Goal: Navigation & Orientation: Find specific page/section

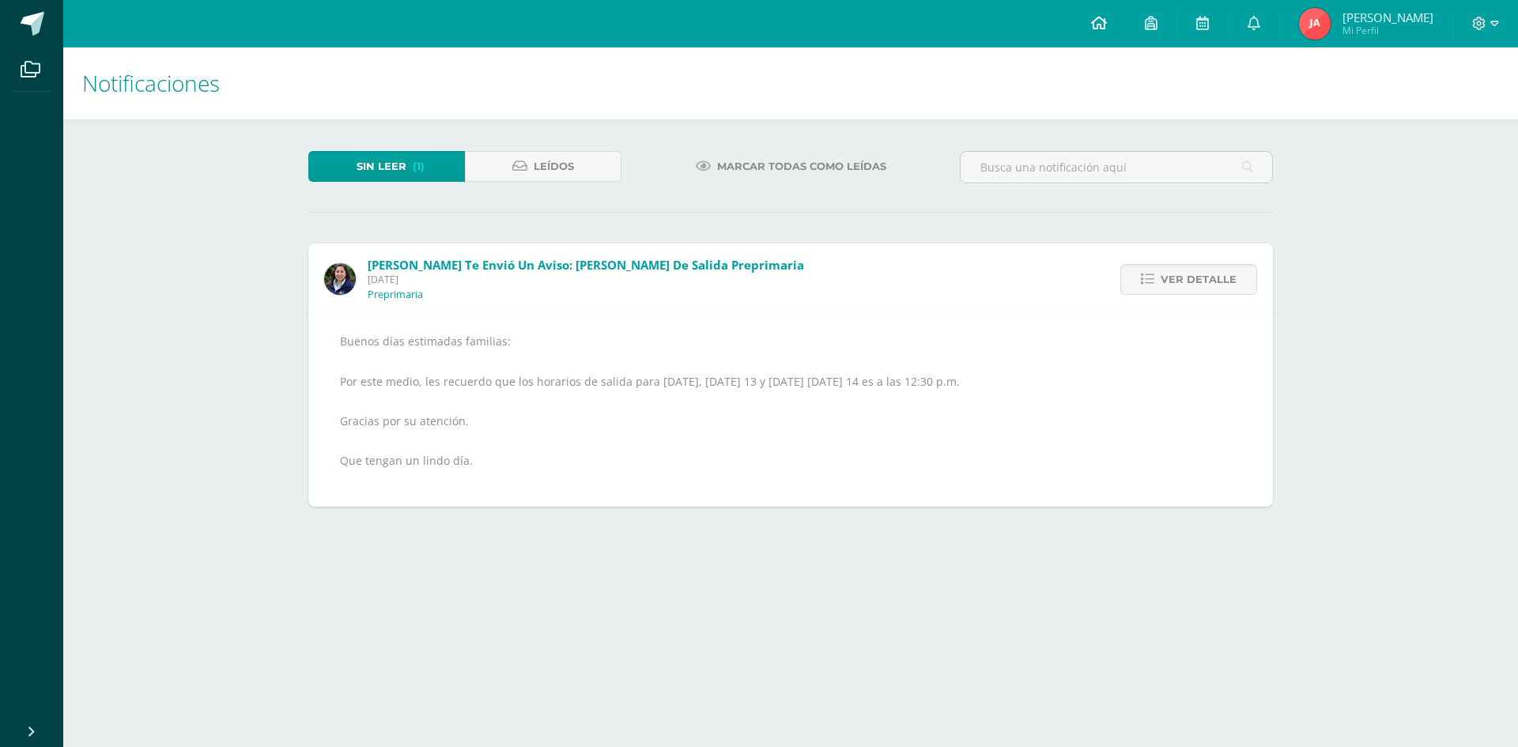
click at [1107, 20] on icon at bounding box center [1099, 23] width 16 height 14
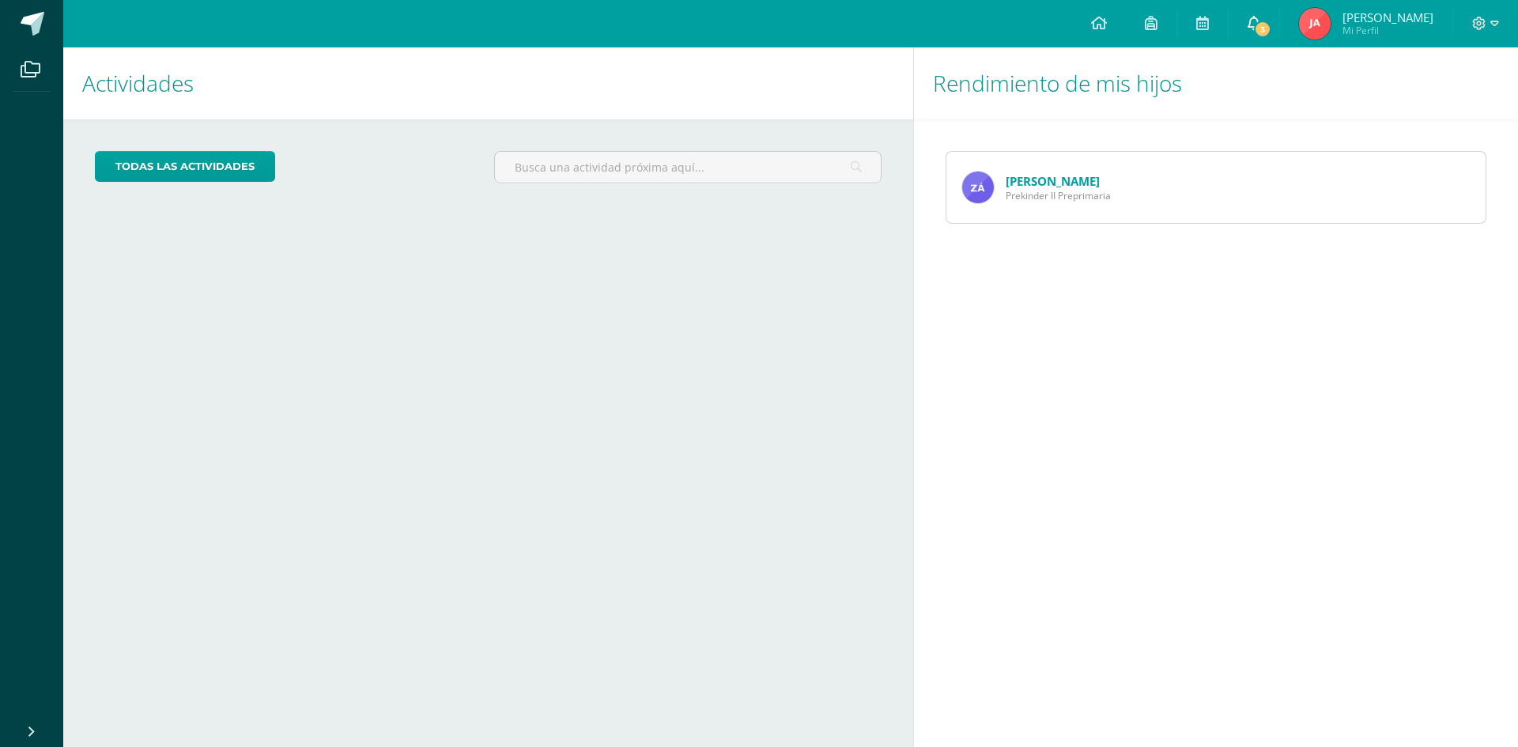
click at [1271, 27] on span "3" at bounding box center [1262, 29] width 17 height 17
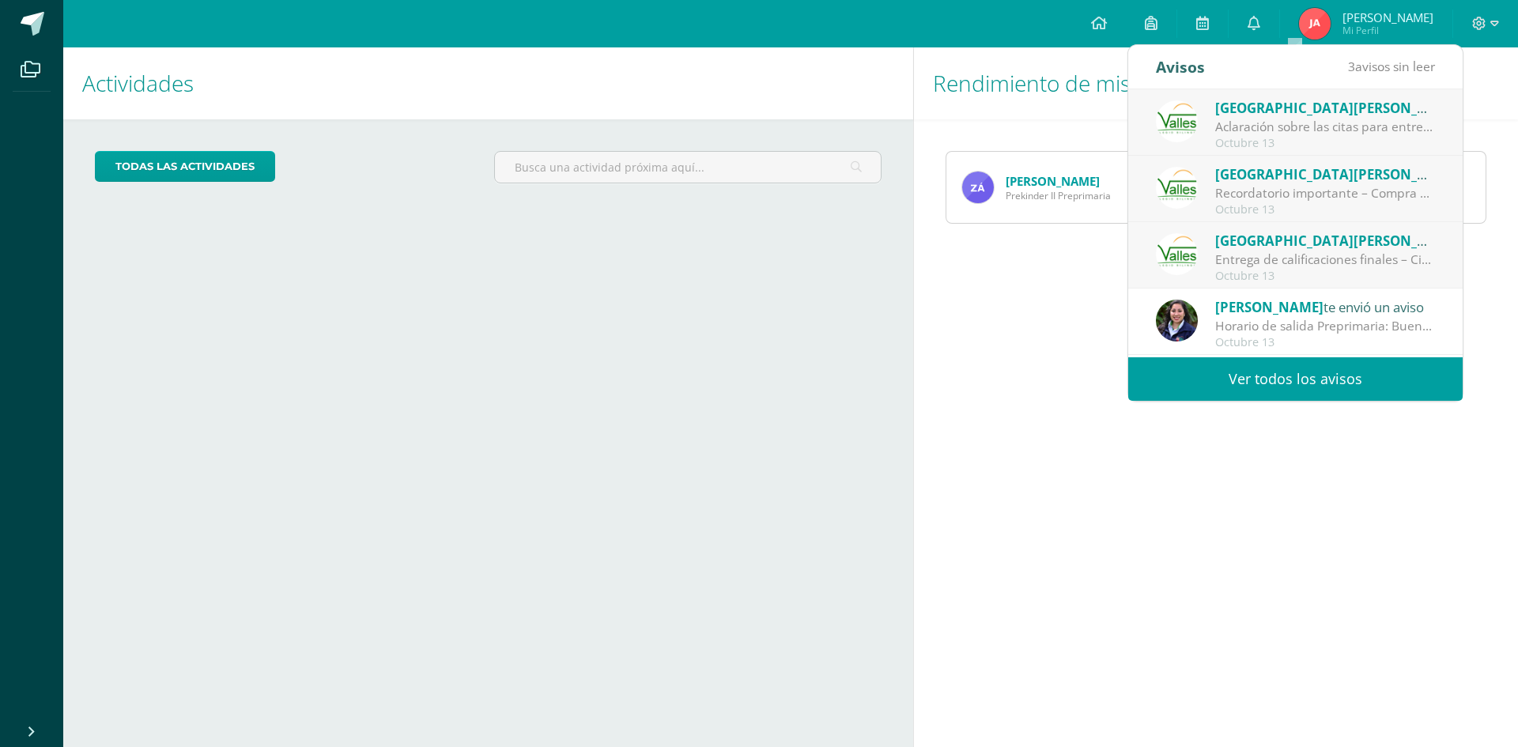
click at [1240, 371] on link "Ver todos los avisos" at bounding box center [1295, 378] width 334 height 43
